Goal: Information Seeking & Learning: Learn about a topic

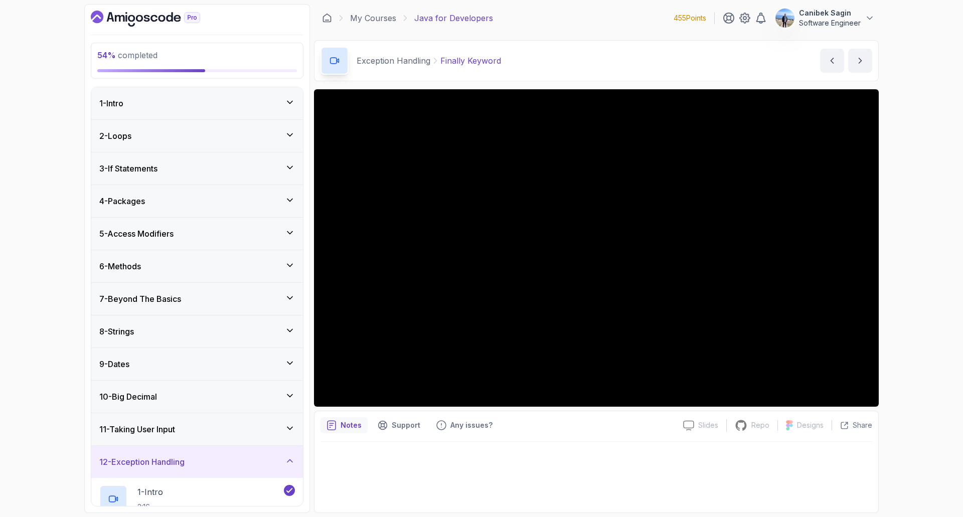
scroll to position [552, 0]
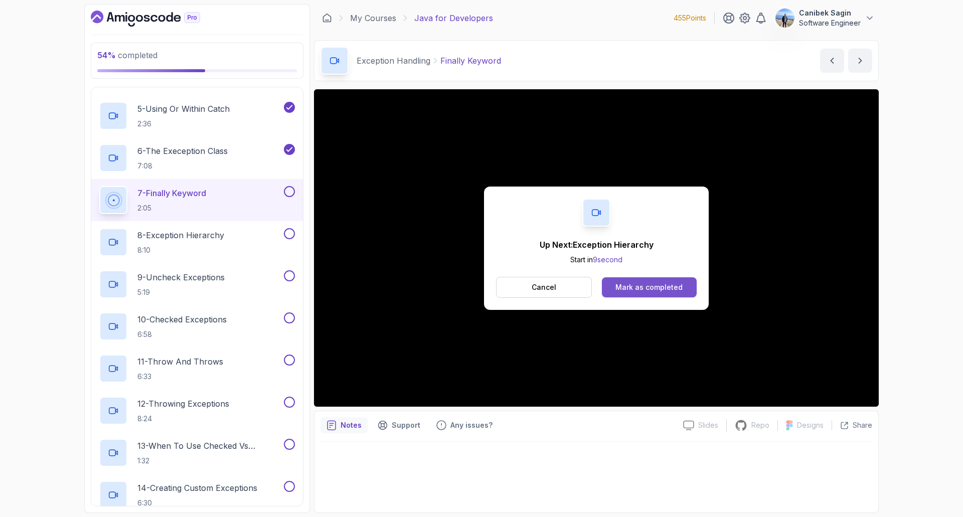
click at [663, 286] on div "Mark as completed" at bounding box center [649, 288] width 67 height 10
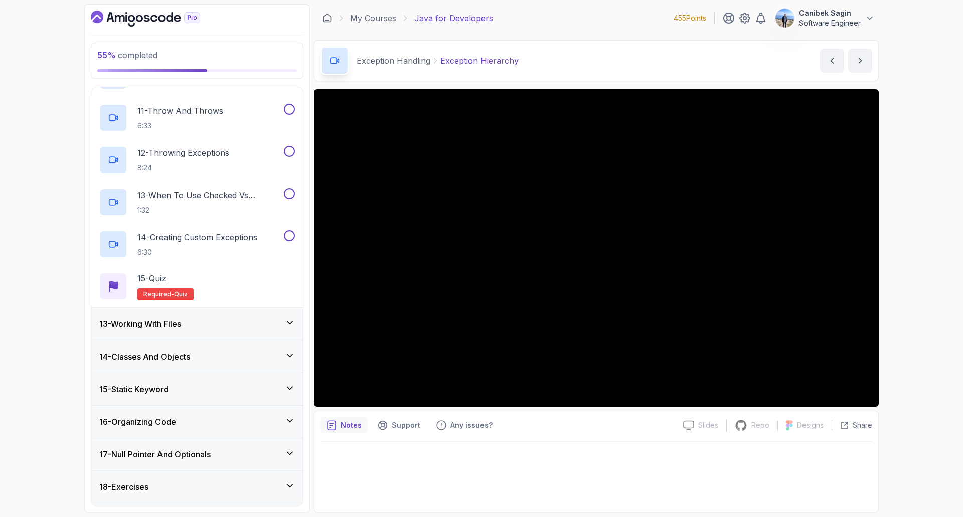
click at [181, 328] on h3 "13 - Working With Files" at bounding box center [140, 324] width 82 height 12
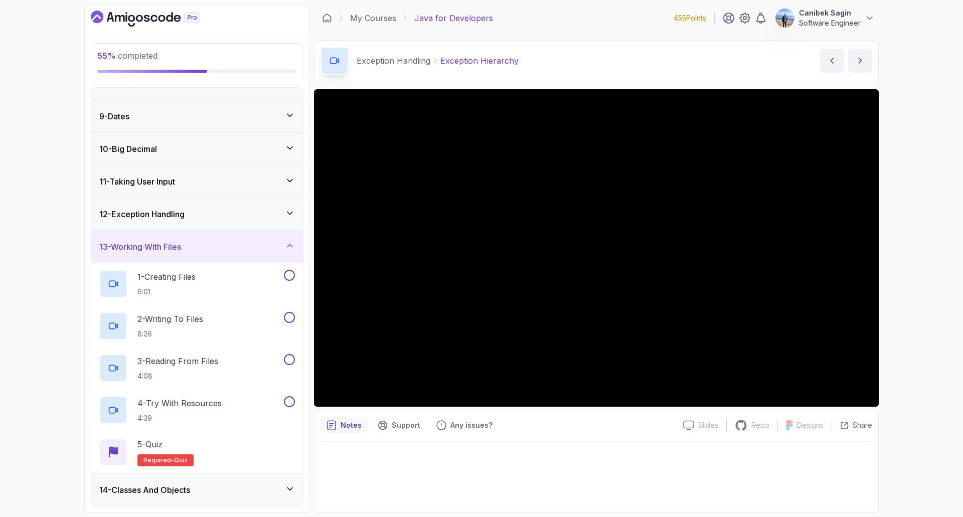
scroll to position [301, 0]
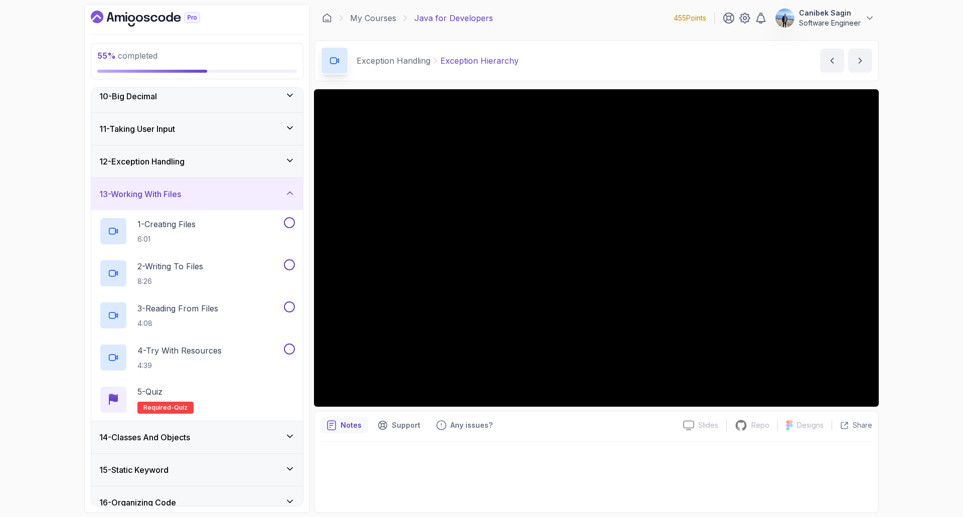
click at [204, 435] on div "14 - Classes And Objects" at bounding box center [197, 438] width 196 height 12
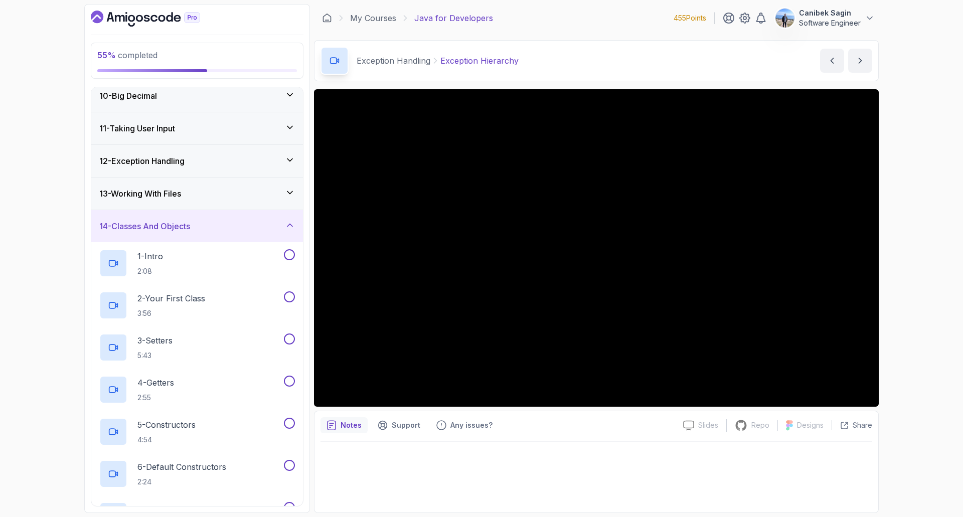
click at [901, 327] on div "55 % completed 1 - Intro 2 - Loops 3 - If Statements 4 - Packages 5 - Access Mo…" at bounding box center [481, 258] width 963 height 517
click at [156, 224] on h3 "14 - Classes And Objects" at bounding box center [144, 226] width 91 height 12
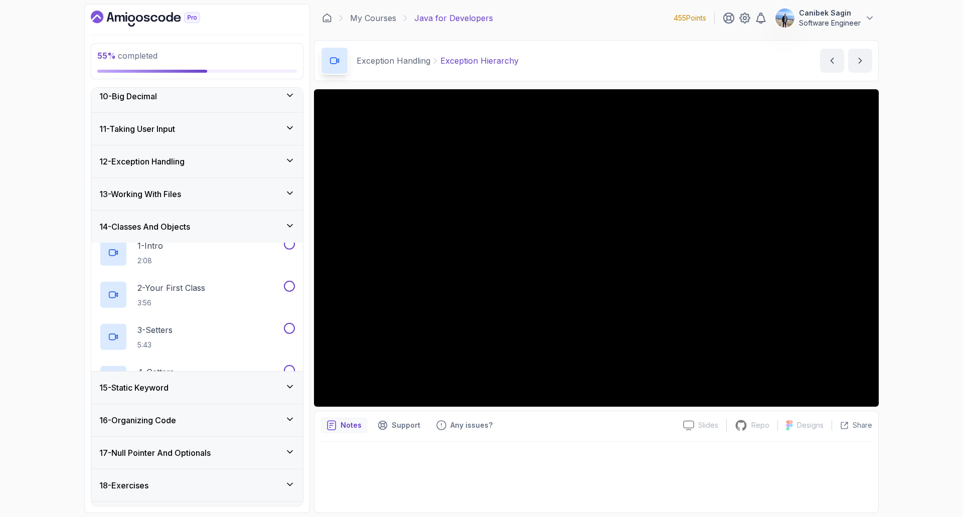
scroll to position [201, 0]
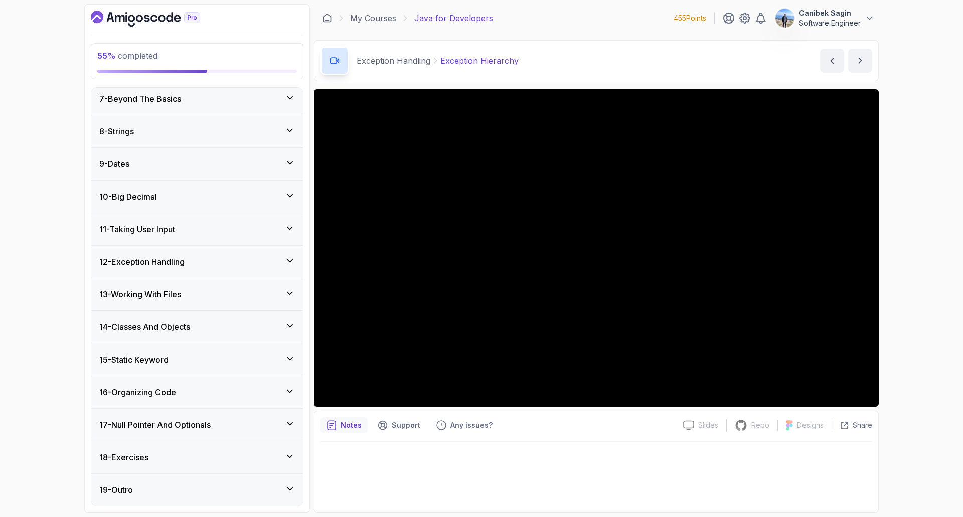
click at [166, 256] on h3 "12 - Exception Handling" at bounding box center [141, 262] width 85 height 12
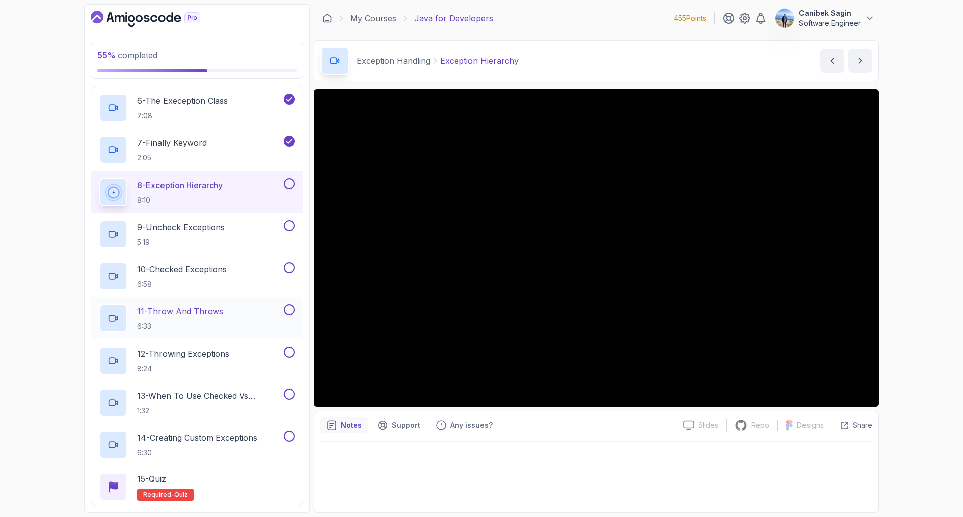
scroll to position [652, 0]
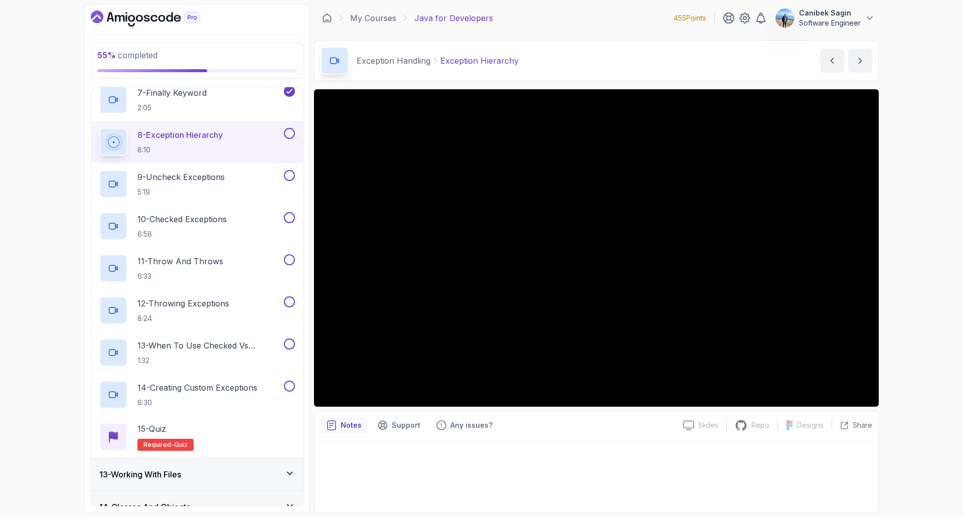
click at [287, 135] on button at bounding box center [289, 133] width 11 height 11
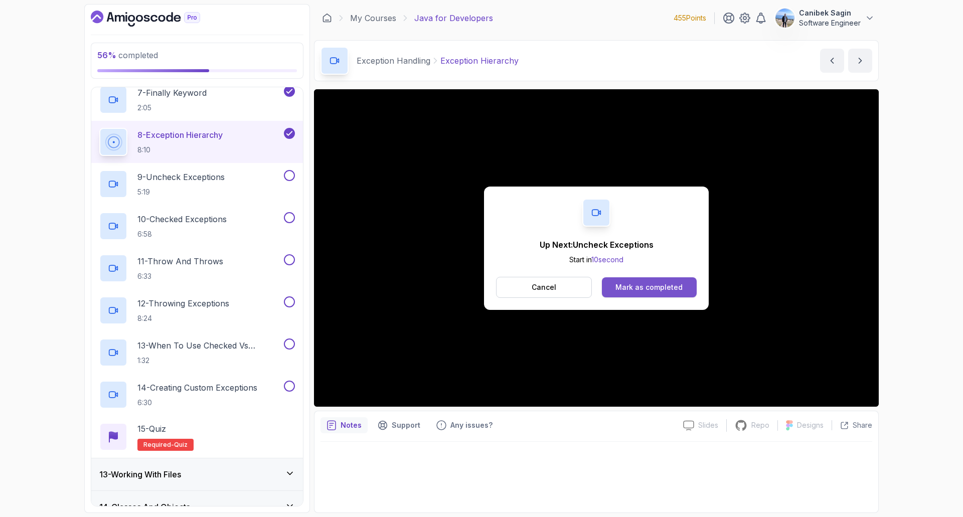
click at [675, 290] on div "Mark as completed" at bounding box center [649, 288] width 67 height 10
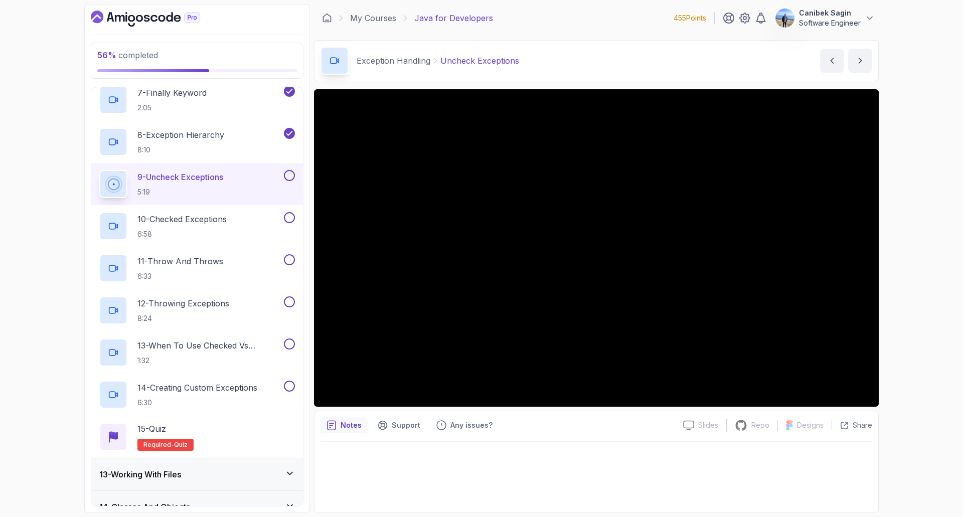
click at [289, 178] on button at bounding box center [289, 175] width 11 height 11
click at [254, 223] on div "10 - Checked Exceptions 6:58" at bounding box center [190, 226] width 183 height 28
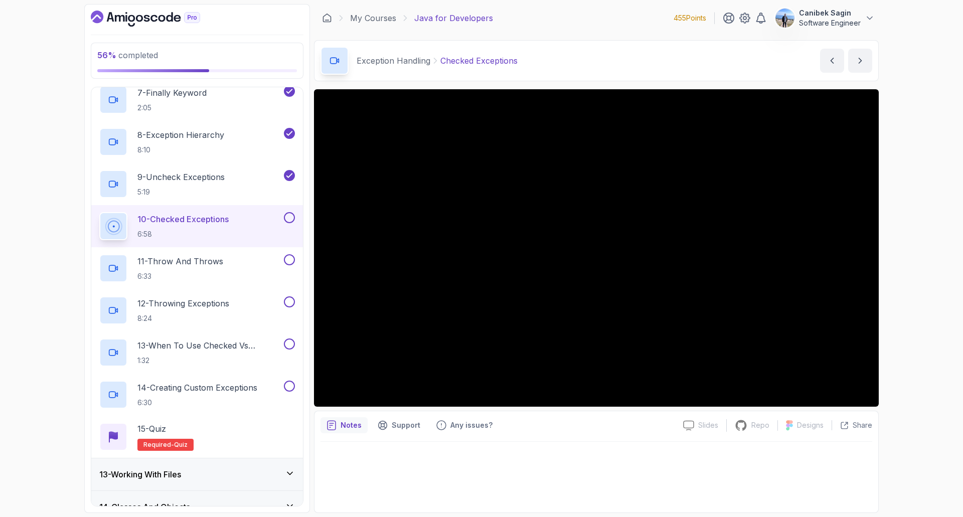
click at [901, 390] on div "56 % completed 1 - Intro 2 - Loops 3 - If Statements 4 - Packages 5 - Access Mo…" at bounding box center [481, 258] width 963 height 517
click at [295, 217] on button at bounding box center [289, 217] width 11 height 11
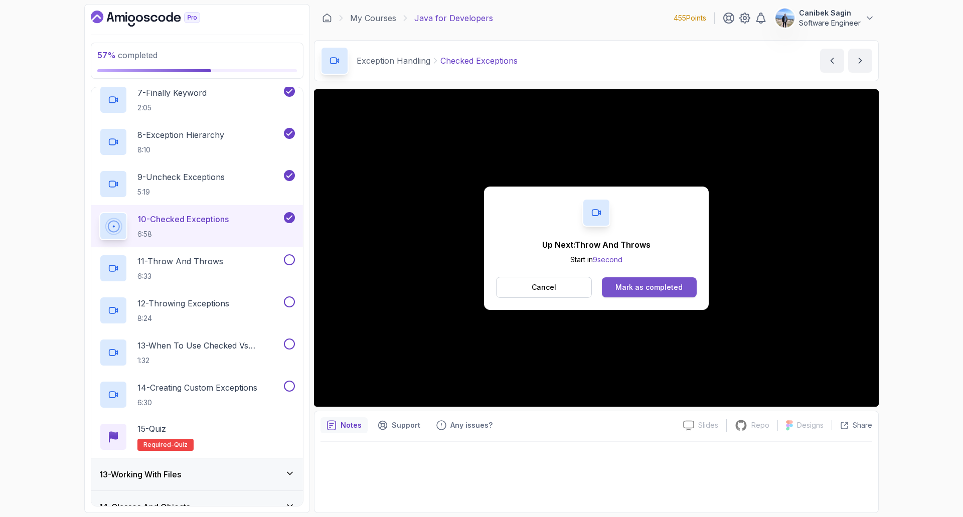
click at [637, 293] on button "Mark as completed" at bounding box center [649, 287] width 95 height 20
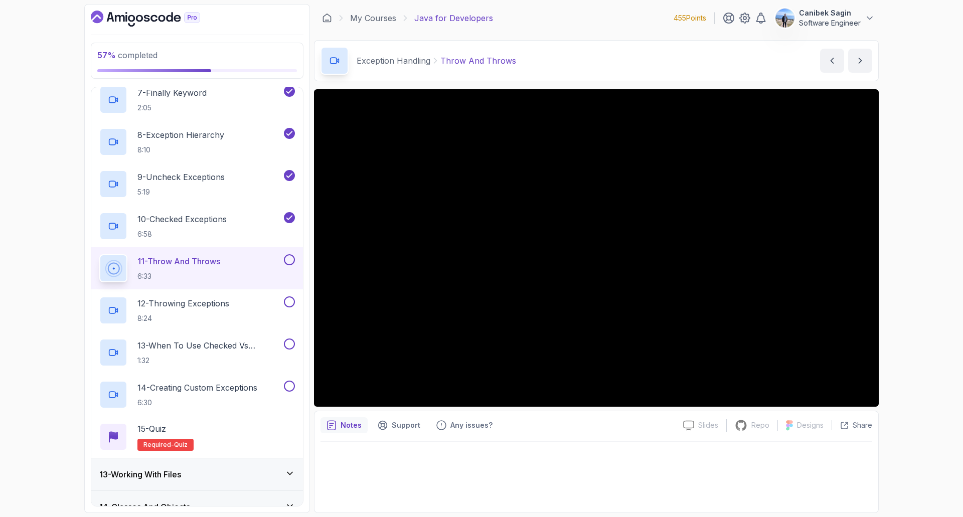
click at [662, 477] on div at bounding box center [597, 474] width 552 height 65
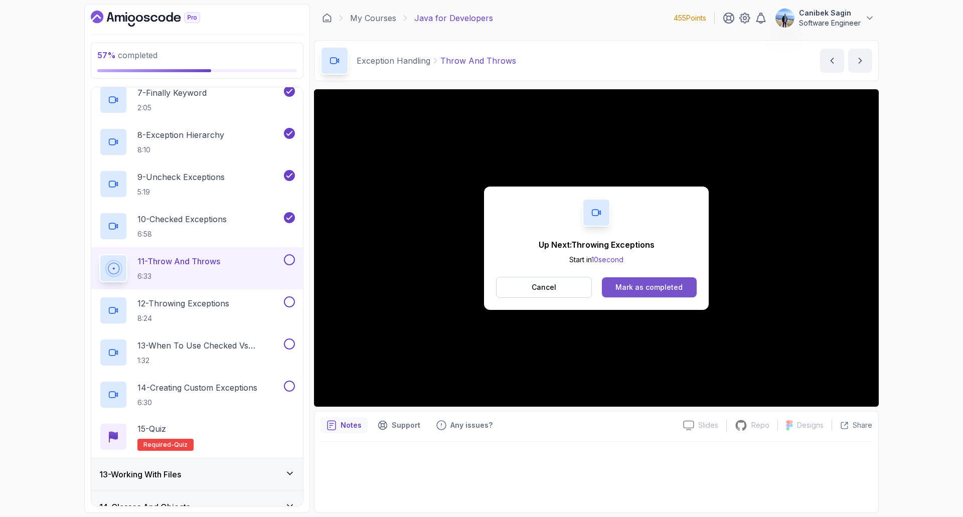
click at [646, 287] on div "Mark as completed" at bounding box center [649, 288] width 67 height 10
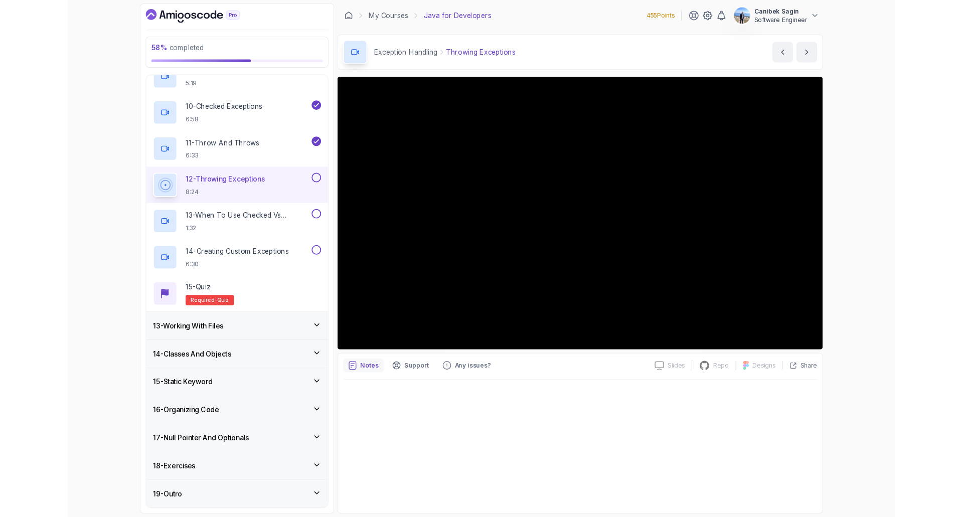
scroll to position [832, 0]
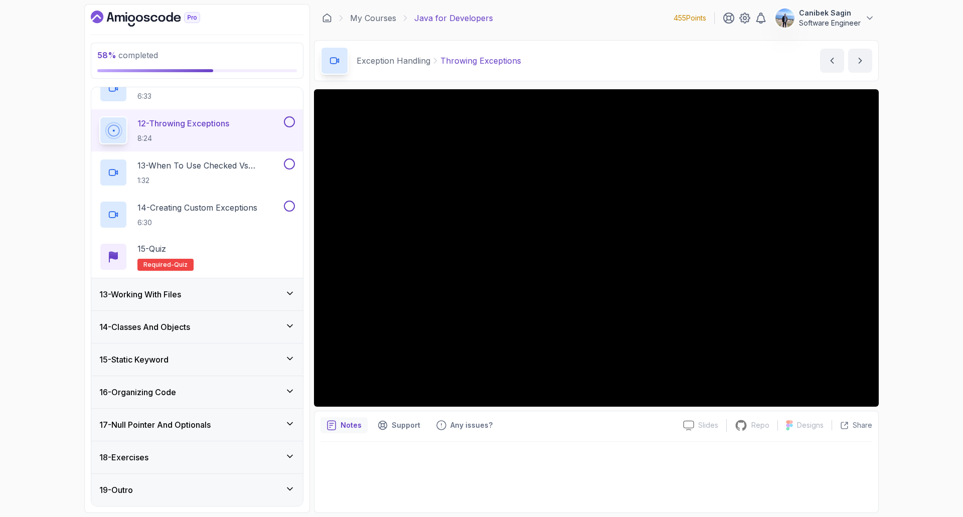
click at [900, 328] on div "58 % completed 1 - Intro 2 - Loops 3 - If Statements 4 - Packages 5 - Access Mo…" at bounding box center [481, 258] width 963 height 517
click at [289, 128] on button "12 - Throwing Exceptions 8:24" at bounding box center [197, 130] width 196 height 28
click at [290, 125] on button at bounding box center [289, 121] width 11 height 11
click at [230, 169] on p "13 - When To Use Checked Vs Unchecked Exeptions" at bounding box center [209, 166] width 145 height 12
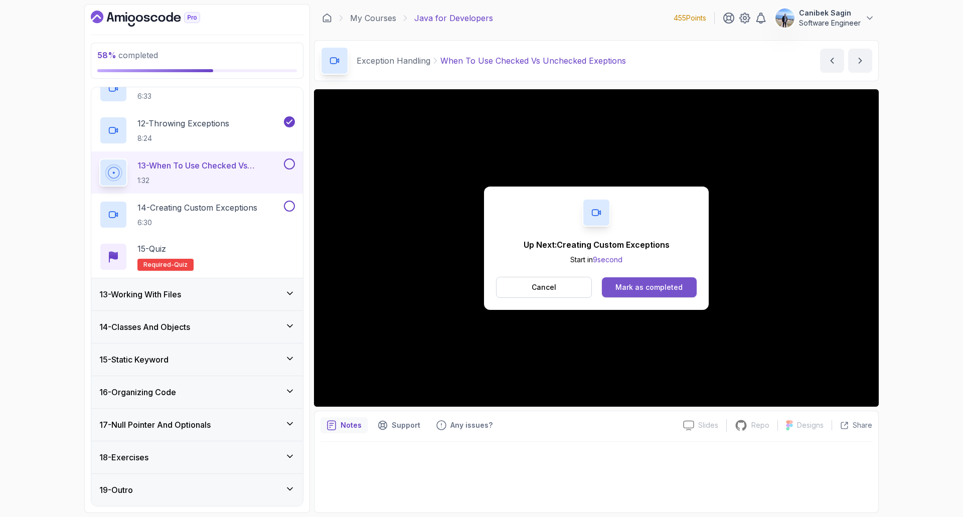
click at [673, 290] on div "Mark as completed" at bounding box center [649, 288] width 67 height 10
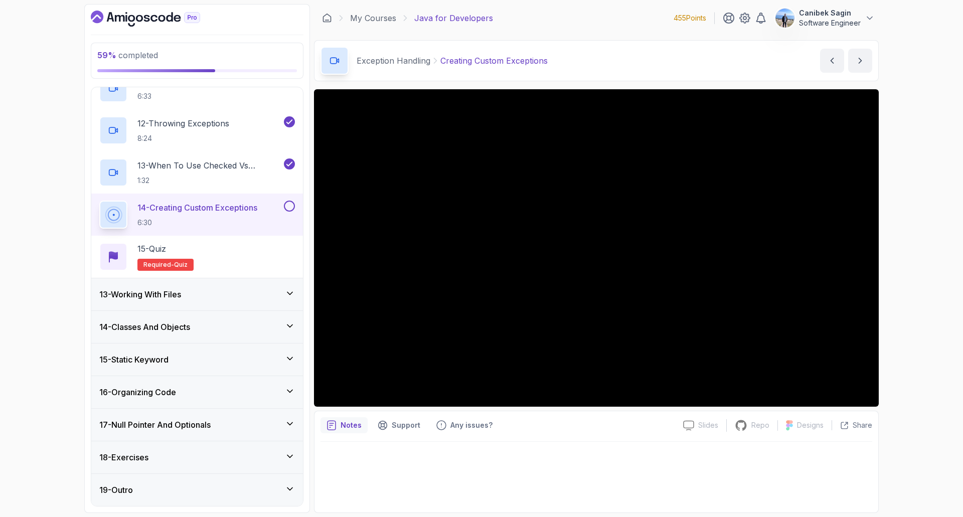
click at [602, 442] on div at bounding box center [597, 442] width 552 height 1
click at [293, 208] on button at bounding box center [289, 206] width 11 height 11
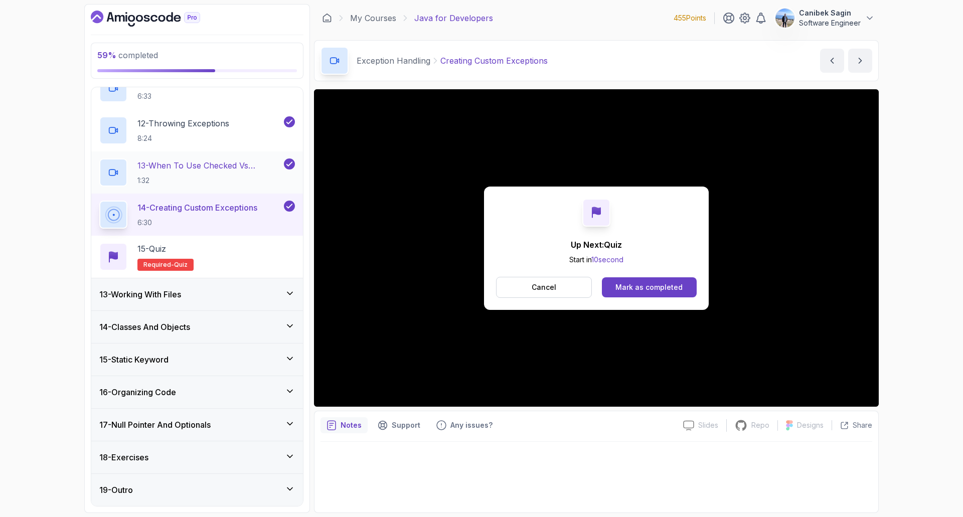
click at [228, 166] on p "13 - When To Use Checked Vs Unchecked Exeptions" at bounding box center [209, 166] width 145 height 12
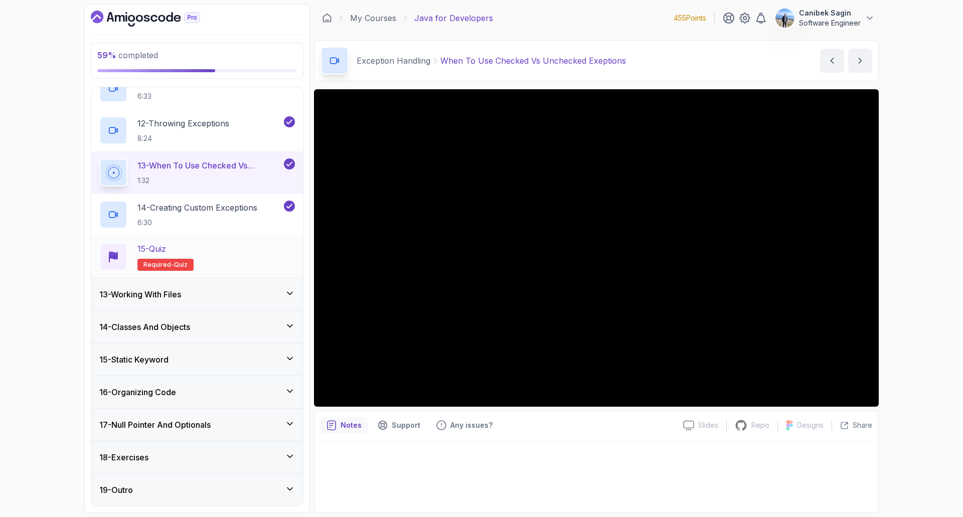
click at [190, 250] on div "15 - Quiz" at bounding box center [165, 249] width 56 height 12
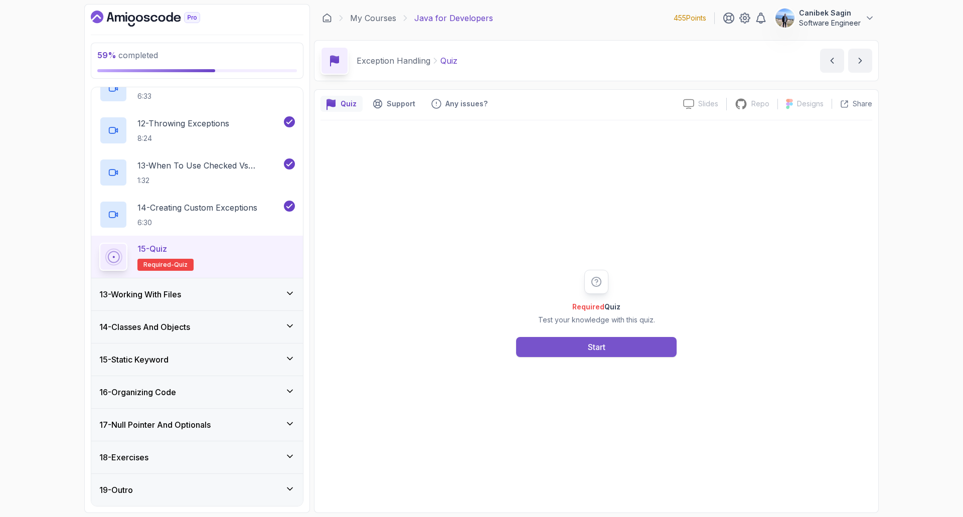
click at [594, 350] on div "Start" at bounding box center [597, 347] width 18 height 12
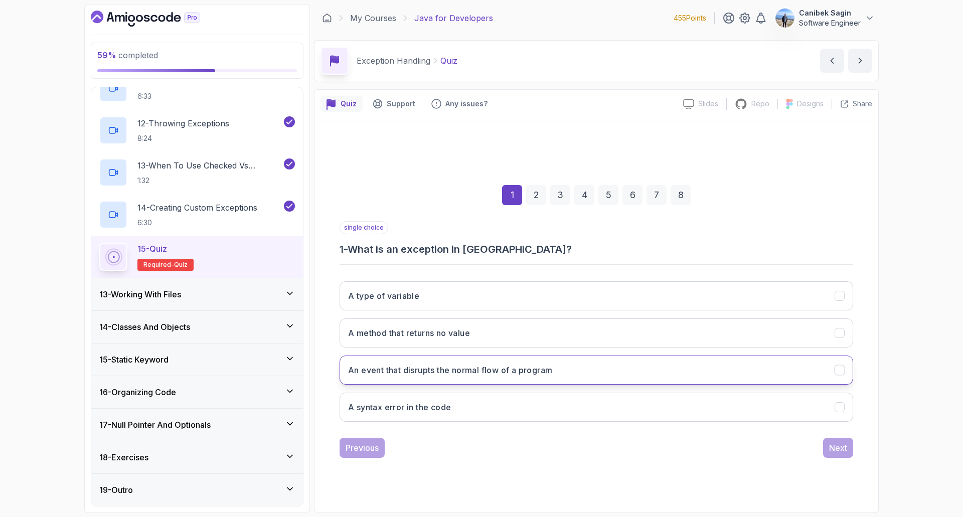
click at [468, 377] on button "An event that disrupts the normal flow of a program" at bounding box center [597, 370] width 514 height 29
click at [839, 445] on div "Next" at bounding box center [838, 448] width 18 height 12
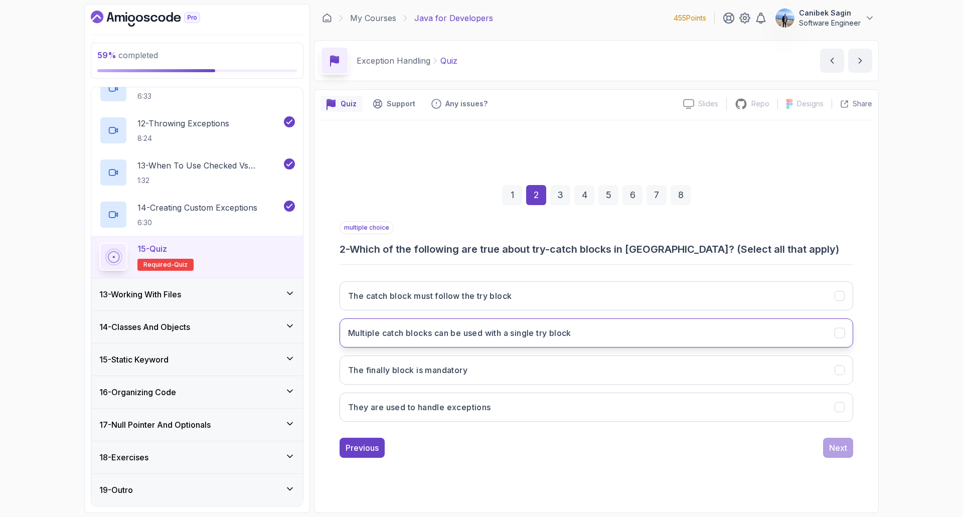
click at [409, 341] on button "Multiple catch blocks can be used with a single try block" at bounding box center [597, 333] width 514 height 29
click at [383, 410] on h3 "They are used to handle exceptions" at bounding box center [419, 407] width 143 height 12
click at [848, 449] on button "Next" at bounding box center [838, 448] width 30 height 20
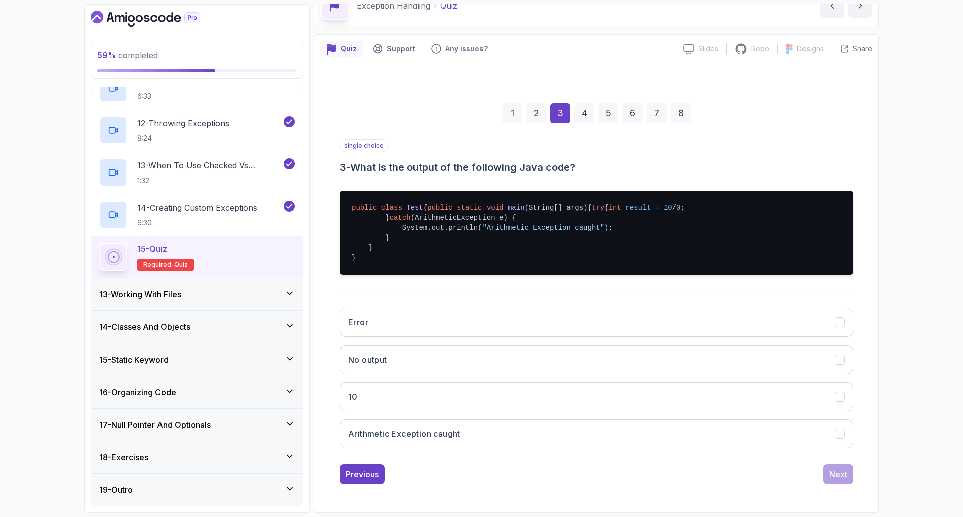
scroll to position [85, 0]
click at [475, 431] on button "Arithmetic Exception caught" at bounding box center [597, 433] width 514 height 29
click at [823, 472] on div "Previous Next" at bounding box center [597, 475] width 514 height 20
click at [829, 472] on button "Next" at bounding box center [838, 475] width 30 height 20
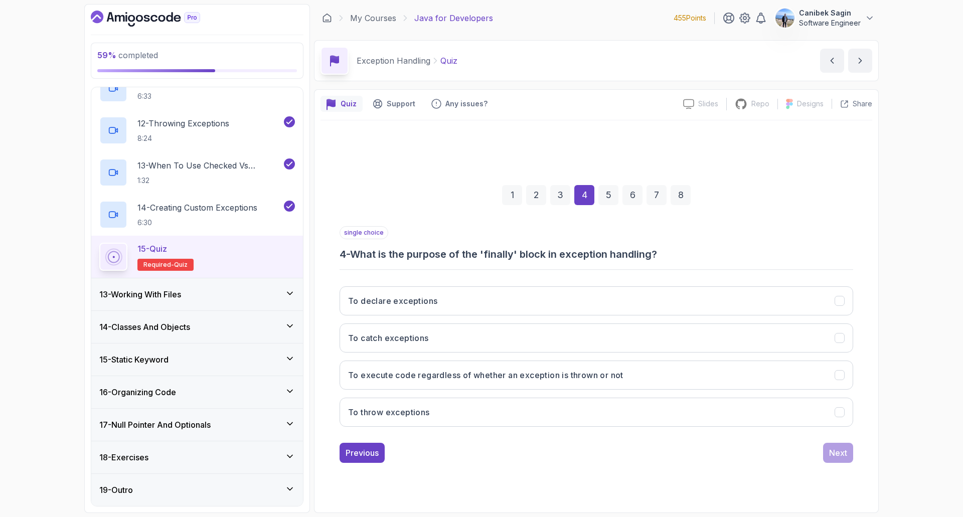
scroll to position [0, 0]
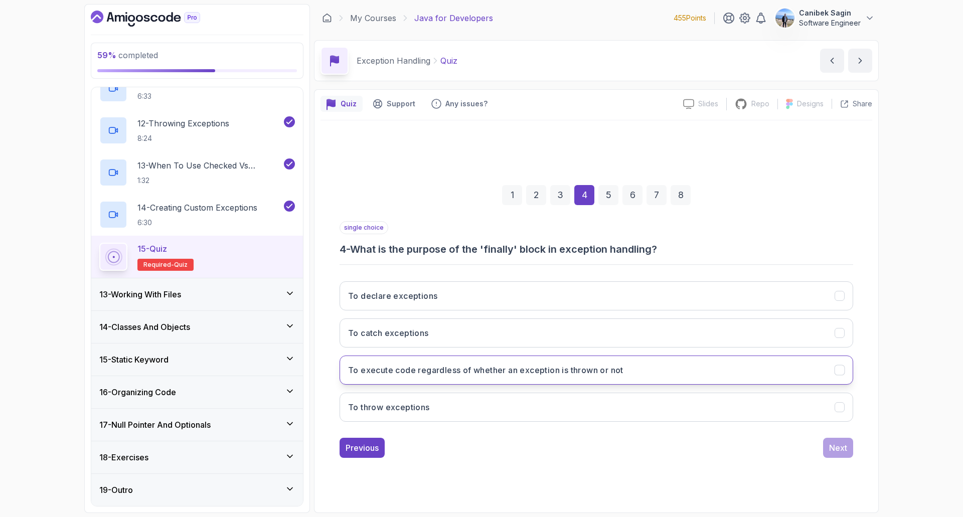
click at [523, 366] on h3 "To execute code regardless of whether an exception is thrown or not" at bounding box center [485, 370] width 275 height 12
click at [839, 447] on div "Next" at bounding box center [838, 448] width 18 height 12
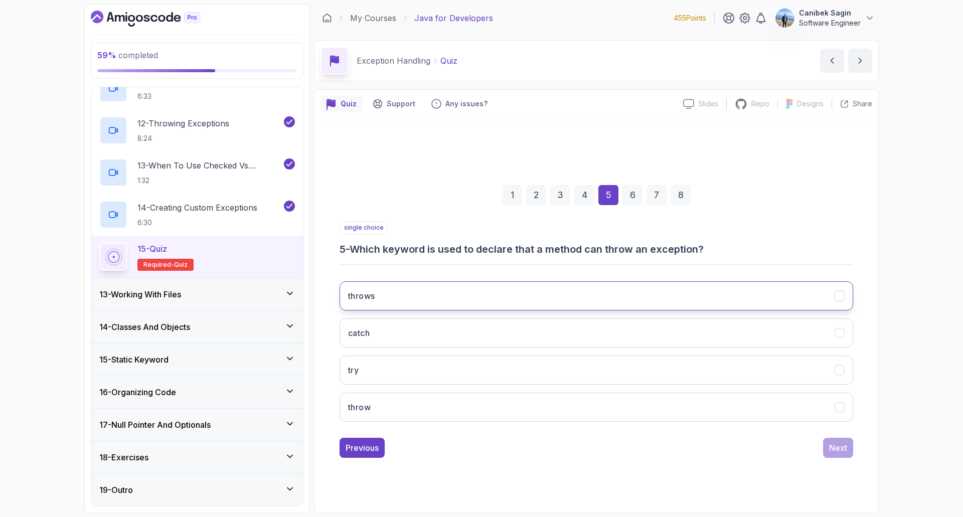
click at [365, 299] on h3 "throws" at bounding box center [361, 296] width 27 height 12
click at [837, 445] on div "Next" at bounding box center [838, 448] width 18 height 12
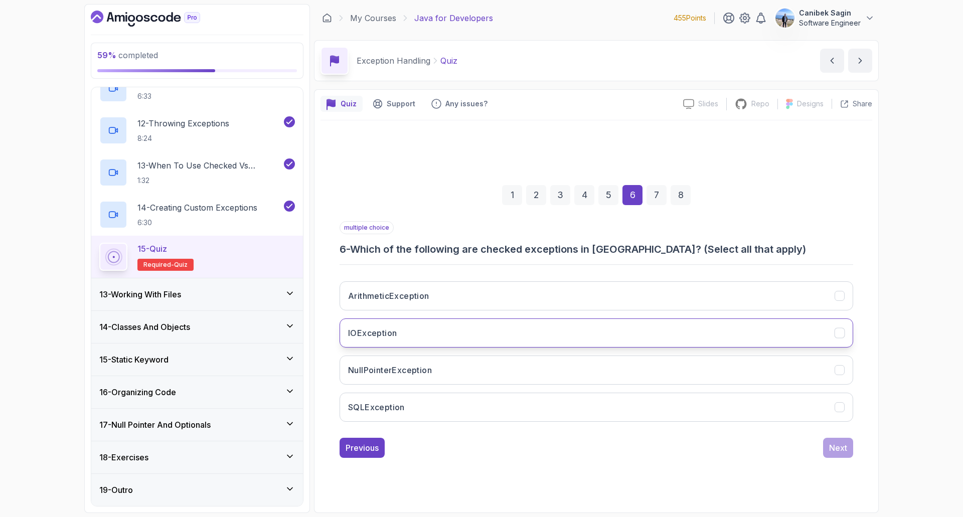
click at [444, 329] on button "IOException" at bounding box center [597, 333] width 514 height 29
click at [456, 398] on button "SQLException" at bounding box center [597, 407] width 514 height 29
click at [840, 453] on div "Next" at bounding box center [838, 448] width 18 height 12
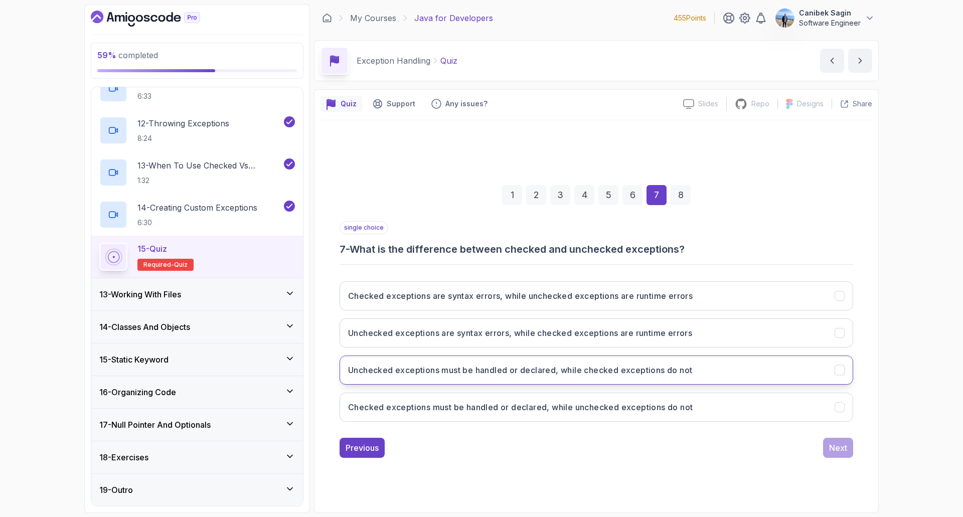
click at [556, 378] on button "Unchecked exceptions must be handled or declared, while checked exceptions do n…" at bounding box center [597, 370] width 514 height 29
click at [483, 415] on button "Checked exceptions must be handled or declared, while unchecked exceptions do n…" at bounding box center [597, 407] width 514 height 29
click at [847, 447] on div "Next" at bounding box center [838, 448] width 18 height 12
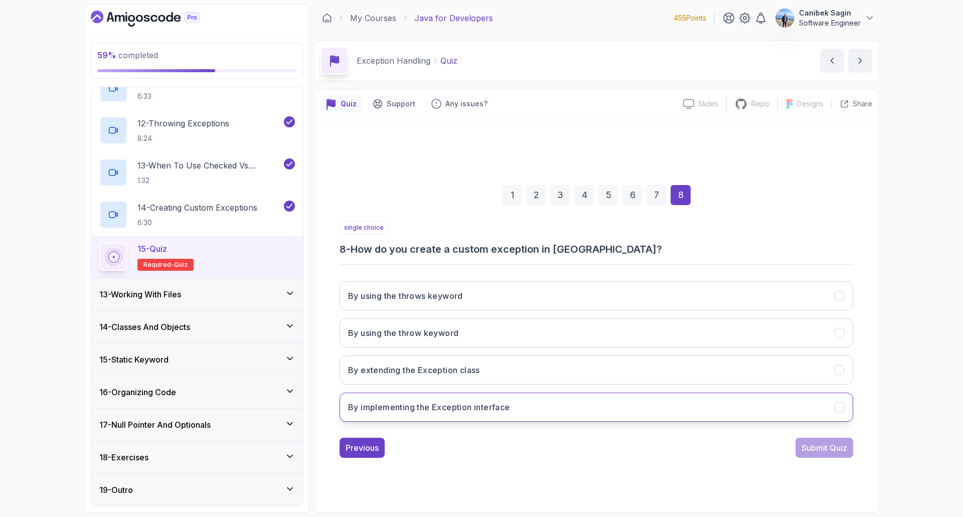
click at [385, 402] on h3 "By implementing the Exception interface" at bounding box center [429, 407] width 162 height 12
click at [835, 447] on div "Submit Quiz" at bounding box center [825, 448] width 46 height 12
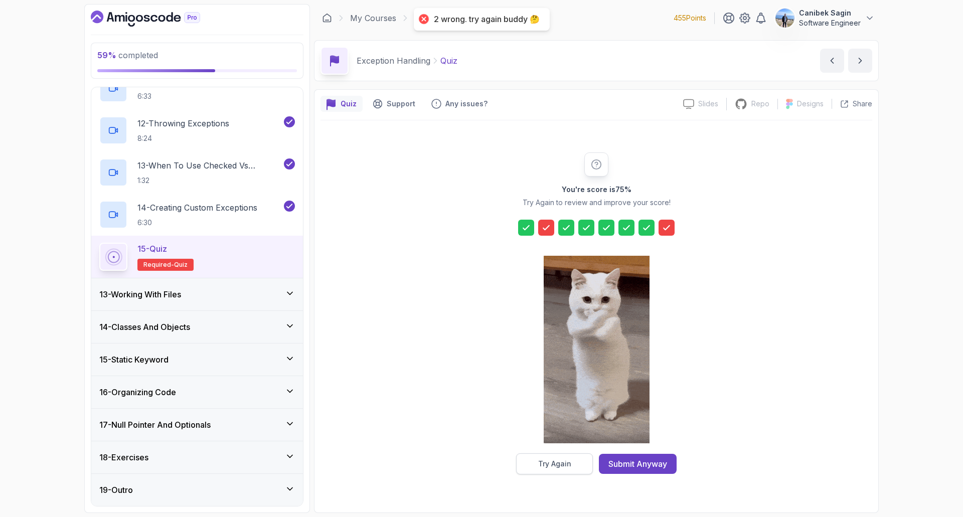
click at [549, 460] on div "Try Again" at bounding box center [554, 464] width 33 height 10
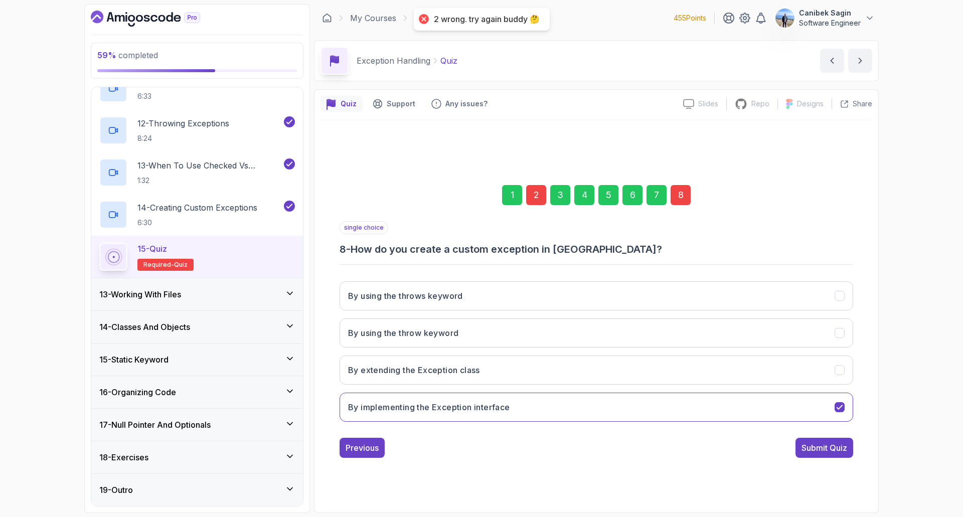
click at [540, 195] on div "2" at bounding box center [536, 195] width 20 height 20
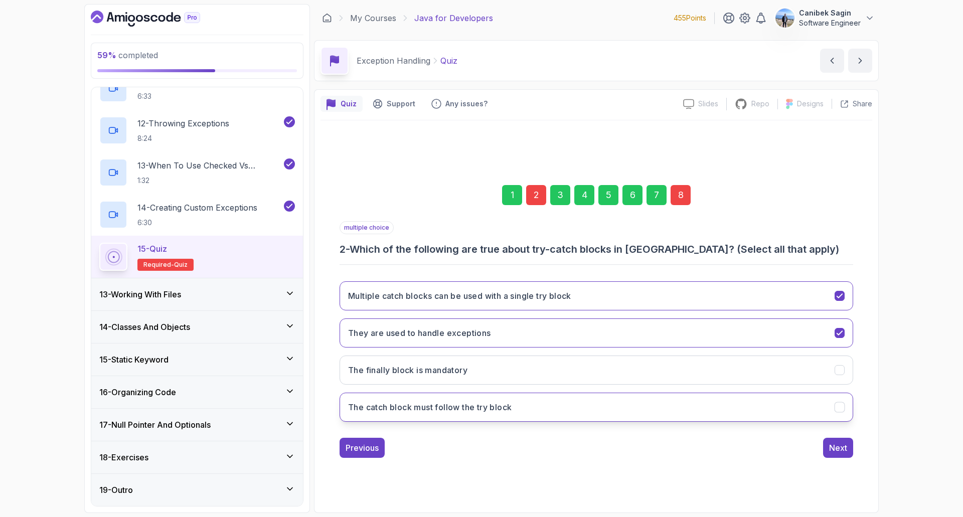
click at [488, 415] on button "The catch block must follow the try block" at bounding box center [597, 407] width 514 height 29
click at [682, 196] on div "8" at bounding box center [681, 195] width 20 height 20
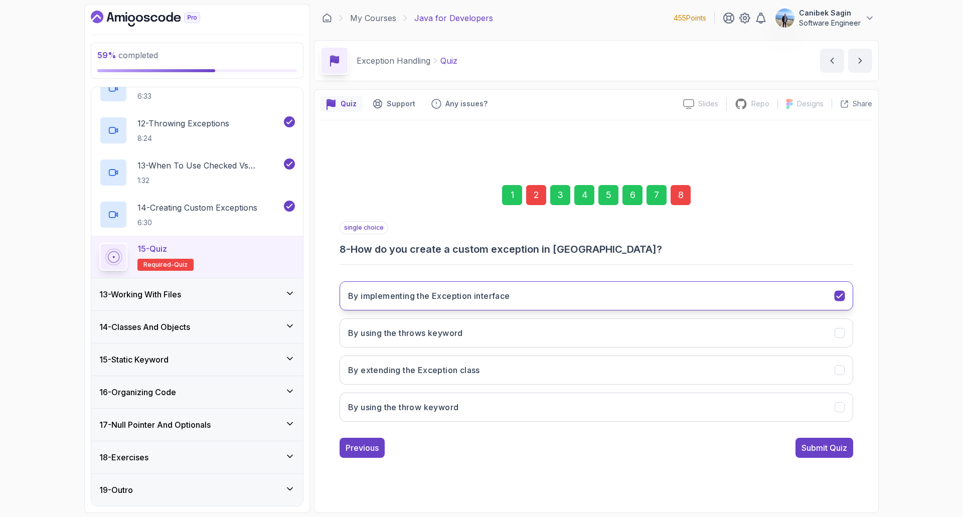
click at [520, 293] on button "By implementing the Exception interface" at bounding box center [597, 296] width 514 height 29
click at [473, 299] on h3 "By implementing the Exception interface" at bounding box center [429, 296] width 162 height 12
click at [835, 296] on div "By implementing the Exception interface" at bounding box center [840, 296] width 11 height 11
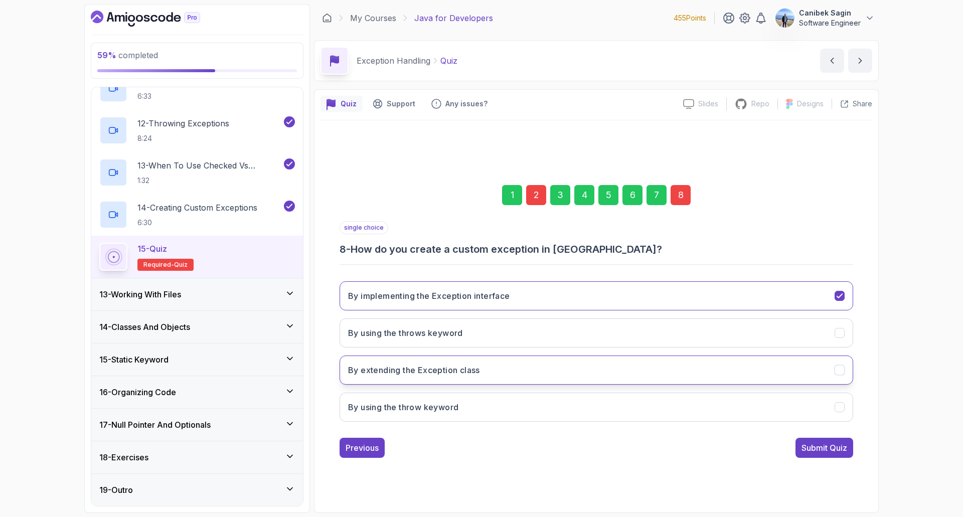
click at [450, 364] on h3 "By extending the Exception class" at bounding box center [414, 370] width 132 height 12
click at [829, 452] on div "Submit Quiz" at bounding box center [825, 448] width 46 height 12
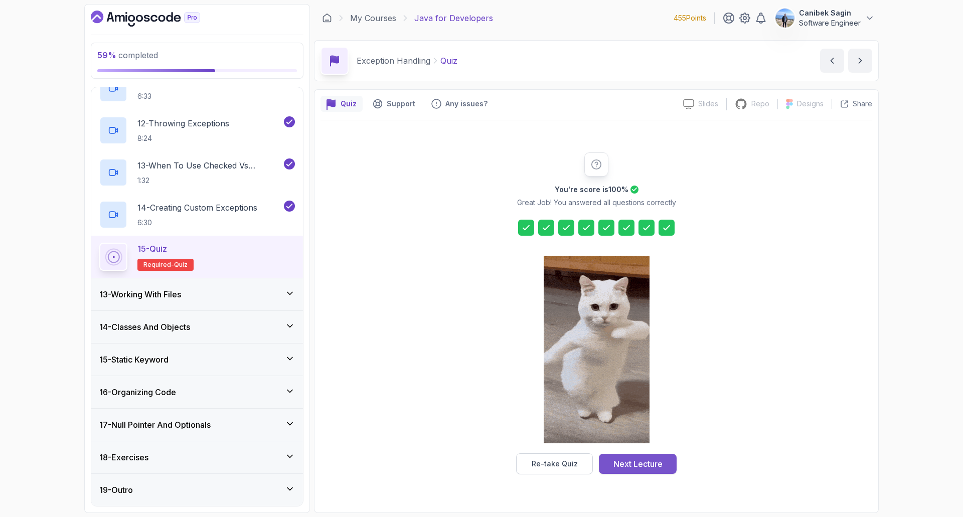
click at [646, 465] on div "Next Lecture" at bounding box center [638, 464] width 49 height 12
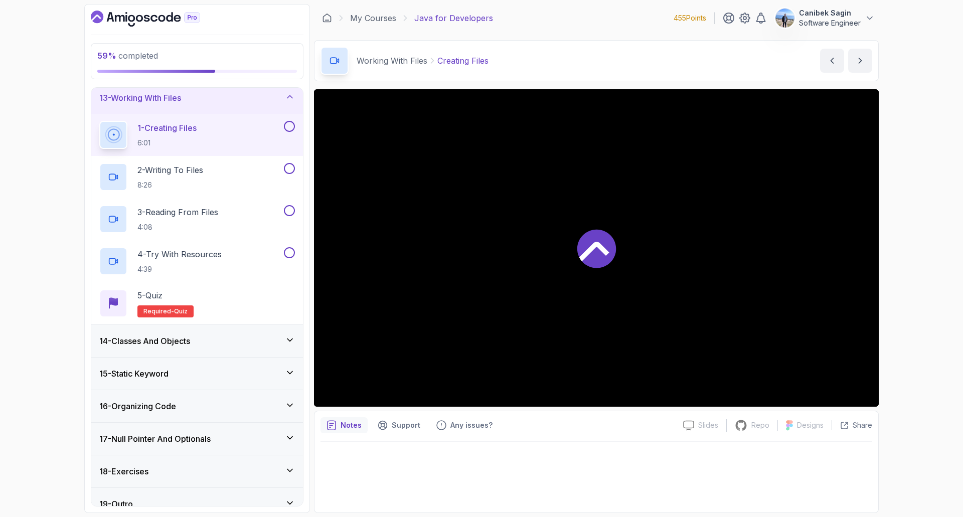
scroll to position [401, 0]
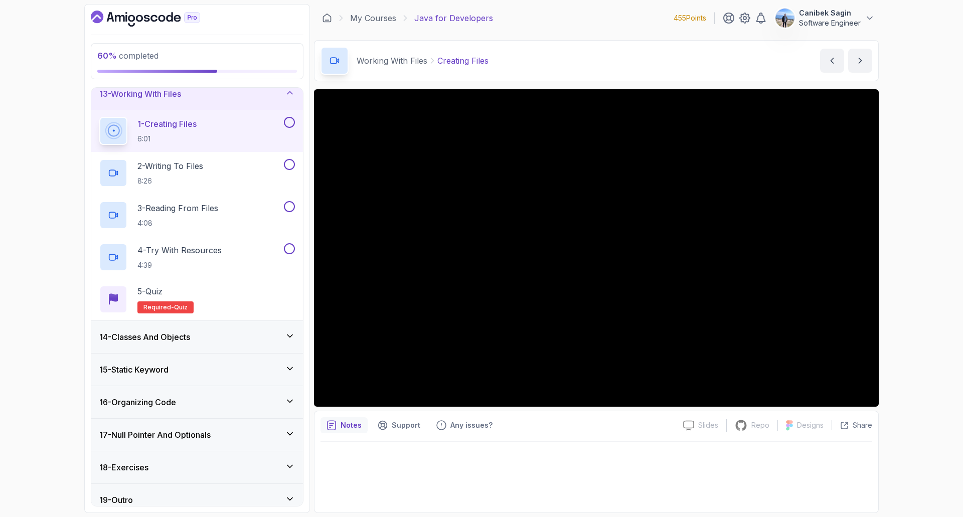
click at [175, 95] on h3 "13 - Working With Files" at bounding box center [140, 94] width 82 height 12
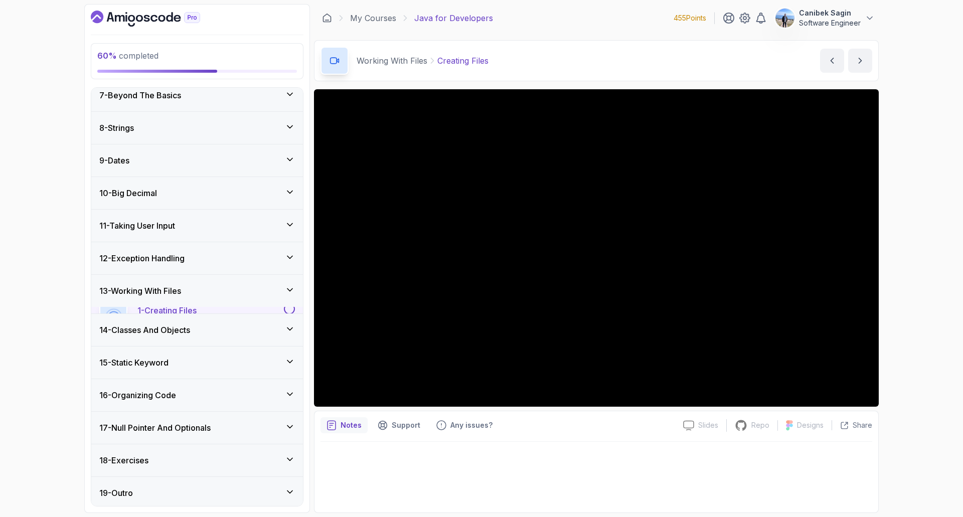
scroll to position [201, 0]
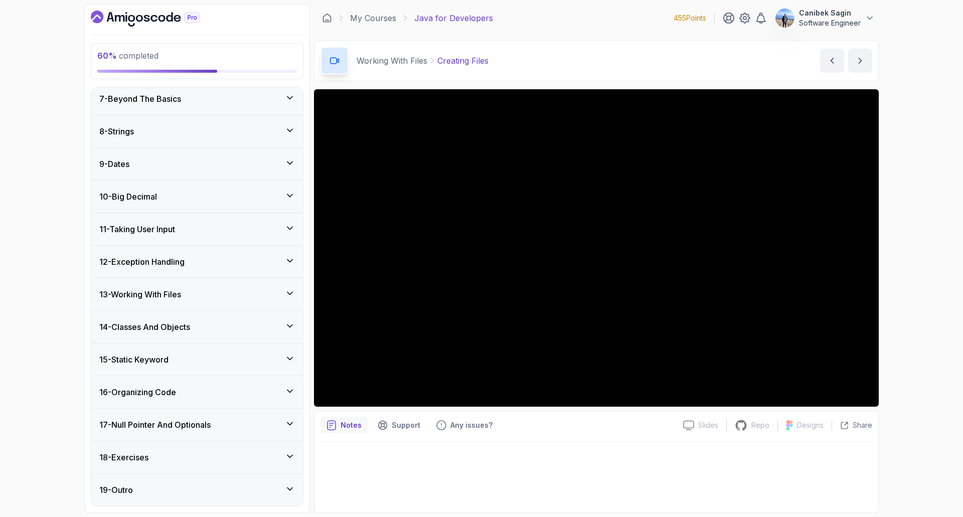
click at [162, 330] on h3 "14 - Classes And Objects" at bounding box center [144, 327] width 91 height 12
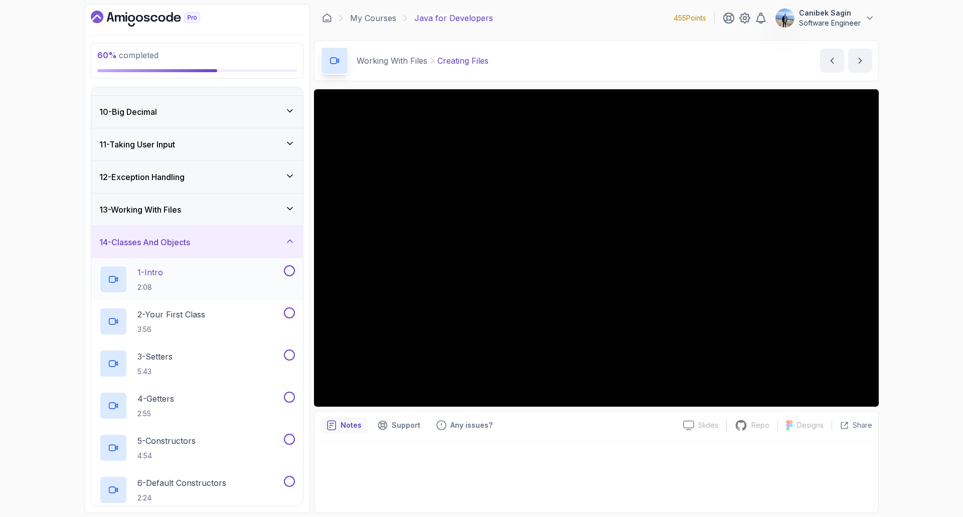
scroll to position [301, 0]
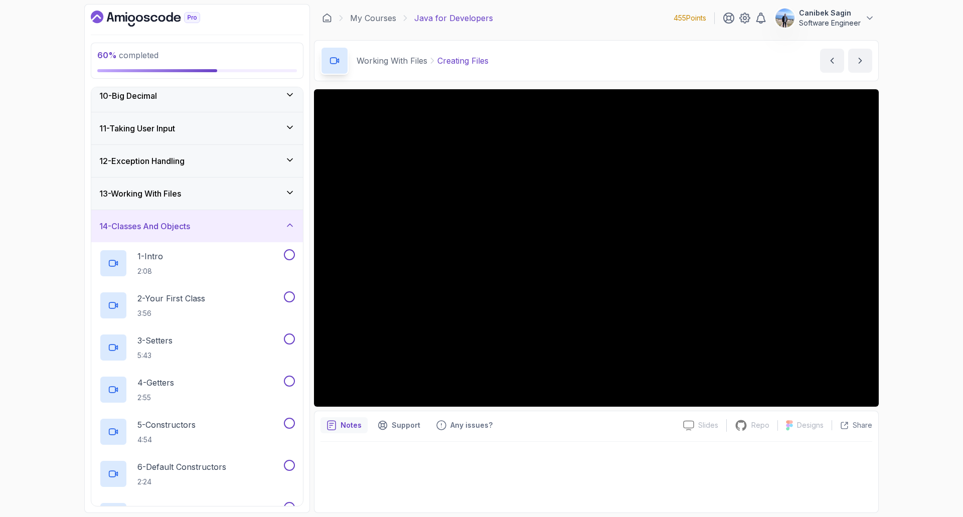
click at [172, 228] on h3 "14 - Classes And Objects" at bounding box center [144, 226] width 91 height 12
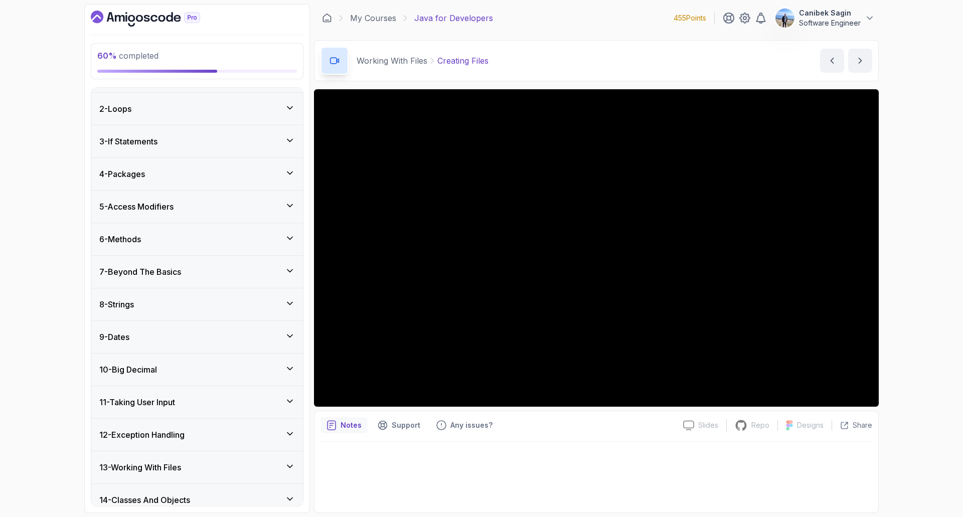
scroll to position [50, 0]
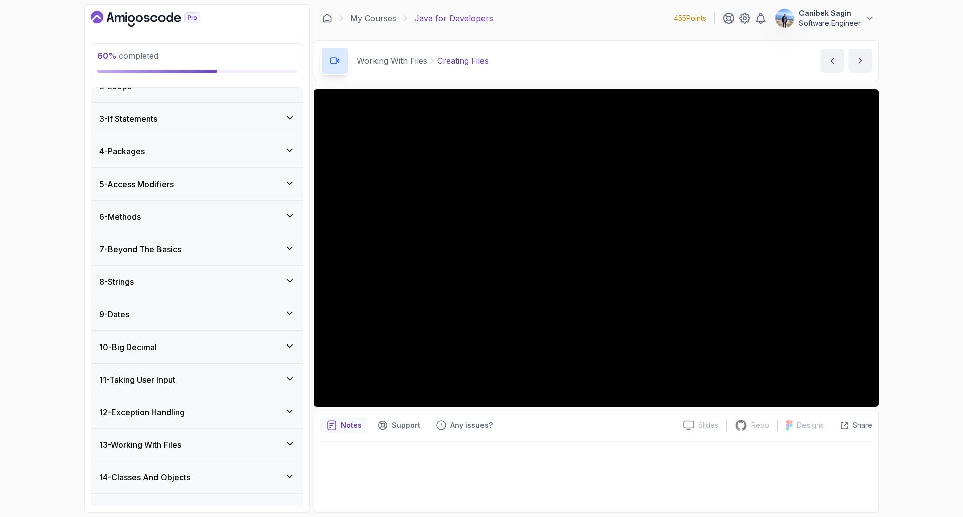
click at [196, 423] on div "12 - Exception Handling" at bounding box center [197, 412] width 212 height 32
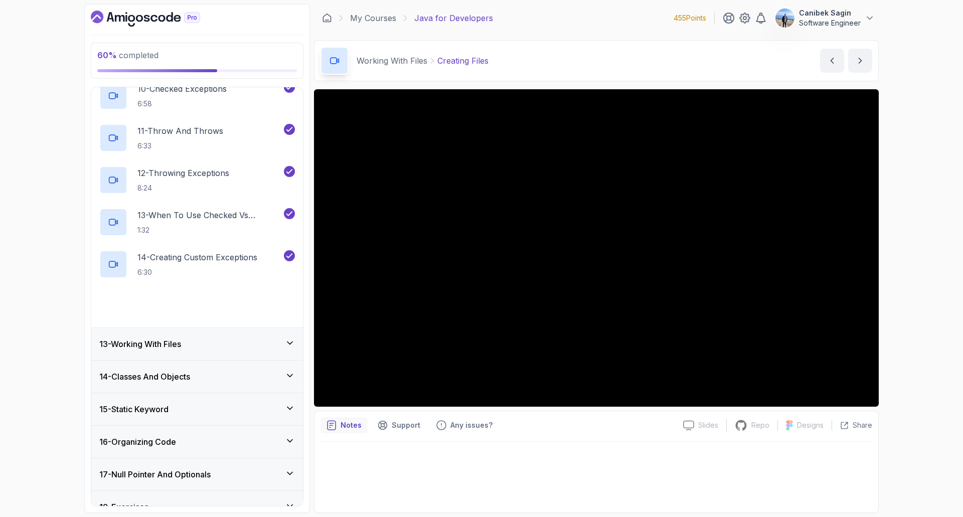
scroll to position [803, 0]
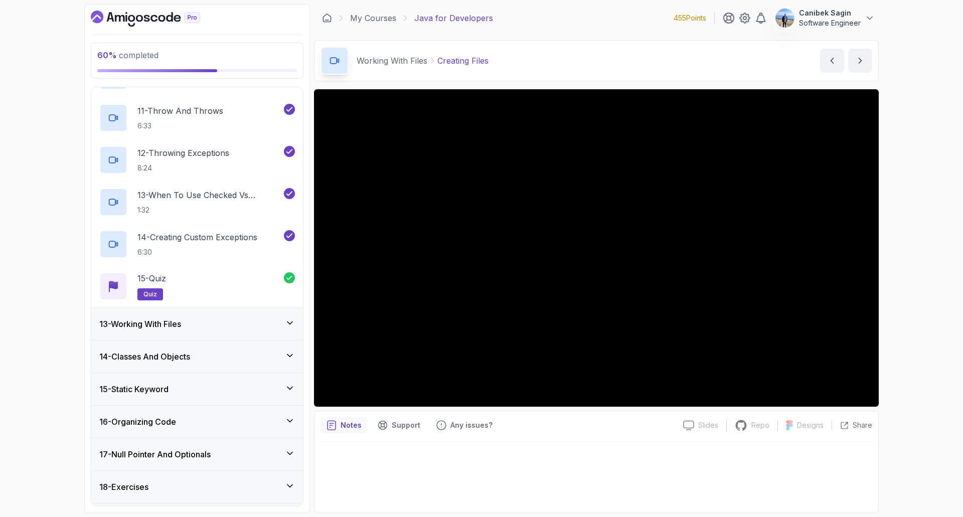
click at [188, 326] on div "13 - Working With Files" at bounding box center [197, 324] width 196 height 12
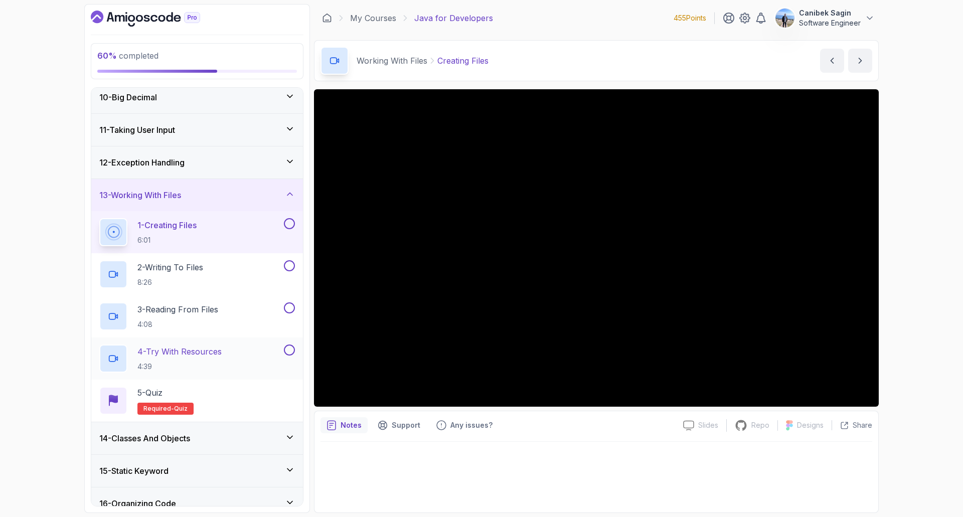
scroll to position [301, 0]
